Goal: Information Seeking & Learning: Learn about a topic

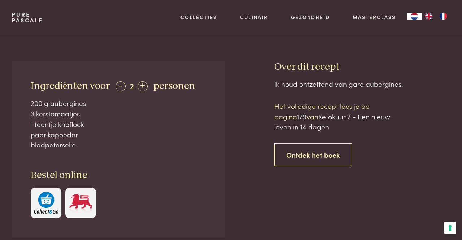
scroll to position [258, 0]
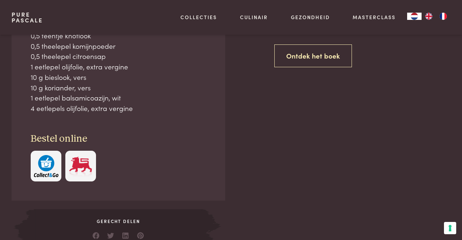
scroll to position [352, 0]
